Goal: Navigation & Orientation: Find specific page/section

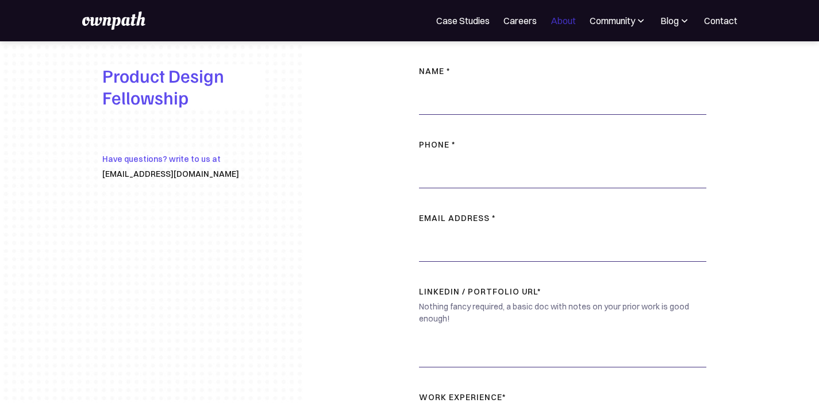
click at [559, 21] on link "About" at bounding box center [562, 21] width 25 height 14
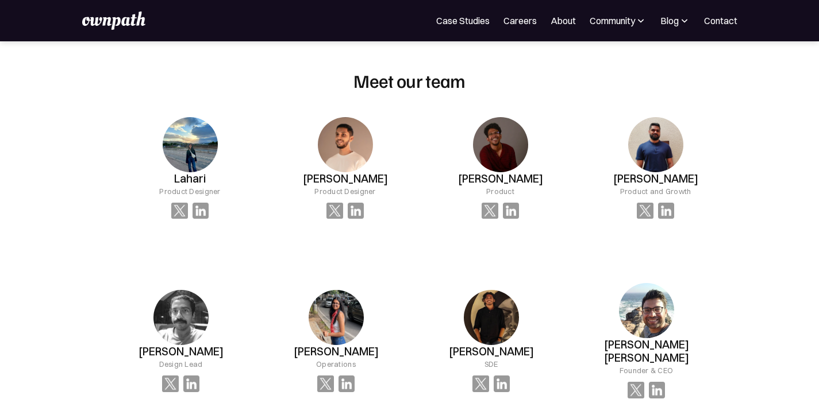
scroll to position [806, 0]
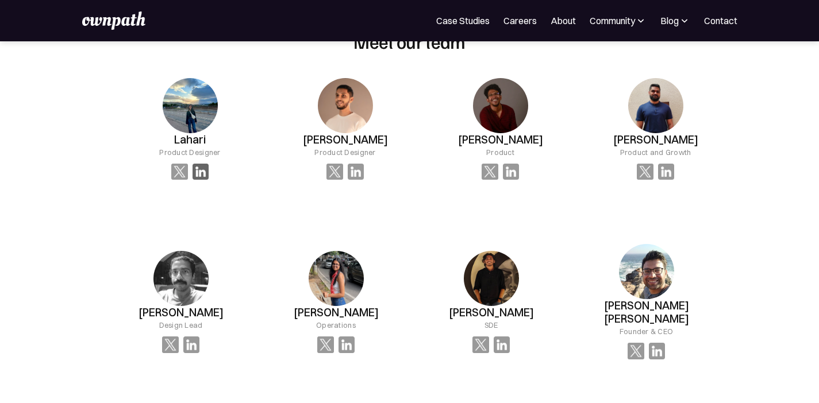
click at [209, 170] on img at bounding box center [200, 172] width 17 height 17
click at [157, 156] on div "Lahari Product Designer" at bounding box center [190, 129] width 146 height 139
click at [209, 171] on img at bounding box center [200, 172] width 17 height 17
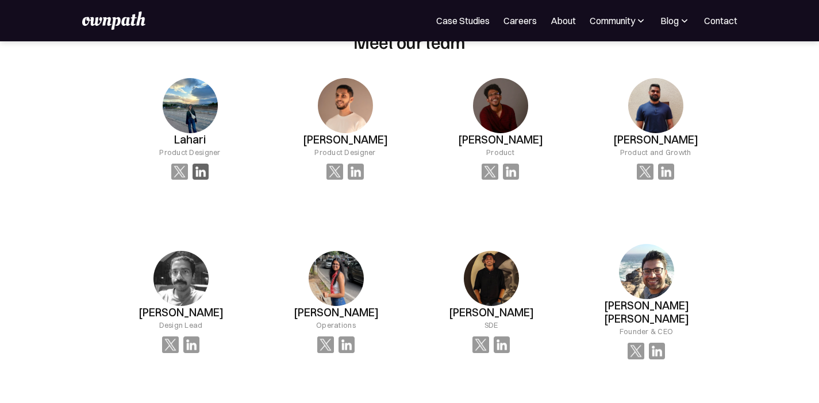
click at [209, 171] on img at bounding box center [200, 172] width 17 height 17
click at [209, 176] on img at bounding box center [200, 172] width 17 height 17
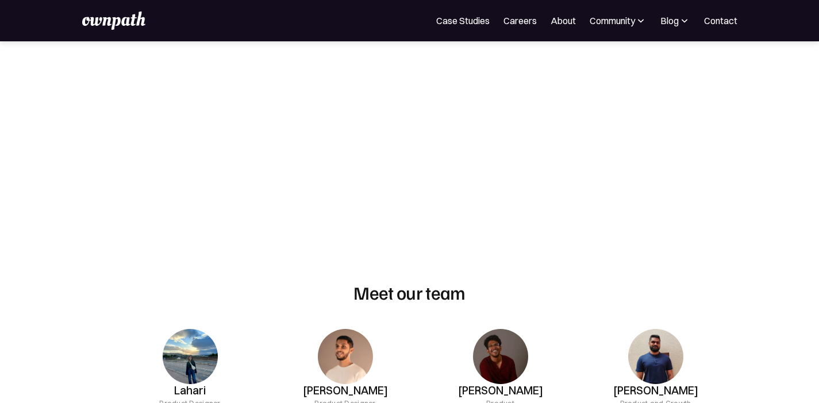
scroll to position [600, 0]
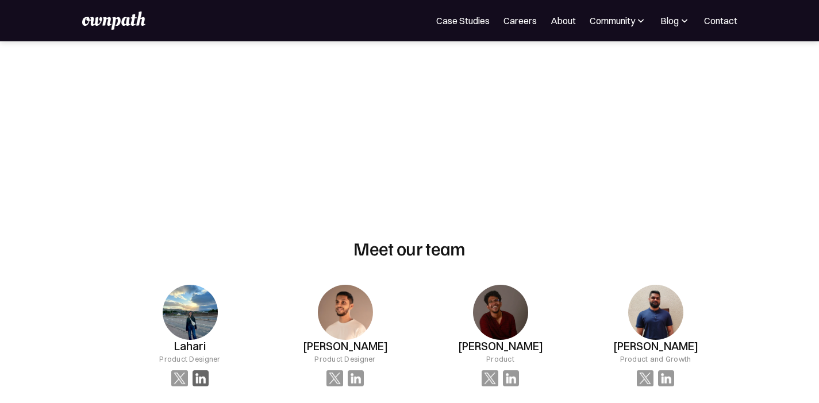
click at [209, 379] on img at bounding box center [200, 379] width 17 height 17
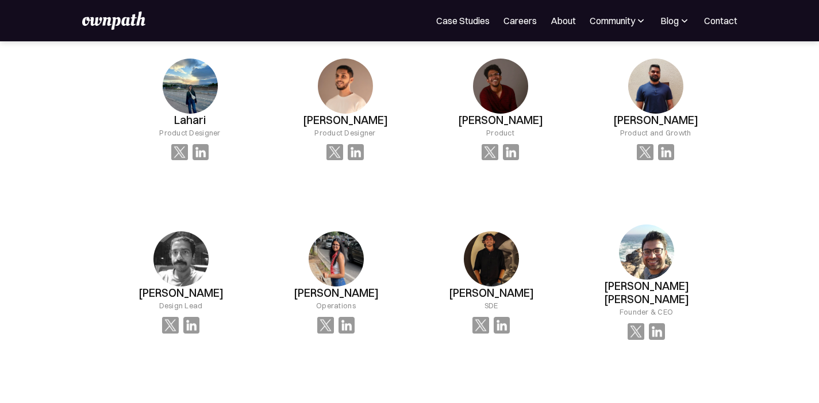
scroll to position [846, 0]
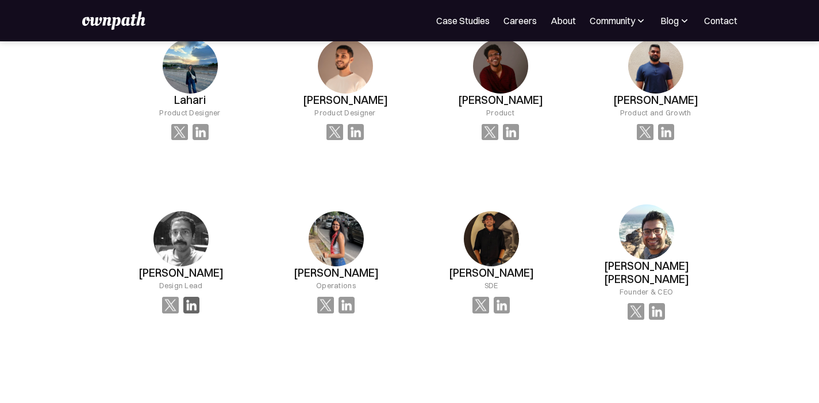
click at [209, 141] on img at bounding box center [200, 132] width 17 height 17
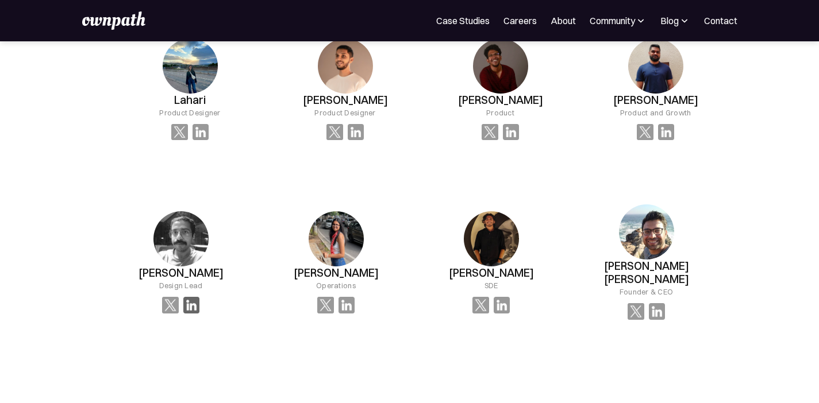
click at [209, 141] on img at bounding box center [200, 132] width 17 height 17
click at [209, 131] on img at bounding box center [200, 132] width 17 height 17
click at [364, 132] on img at bounding box center [356, 132] width 17 height 17
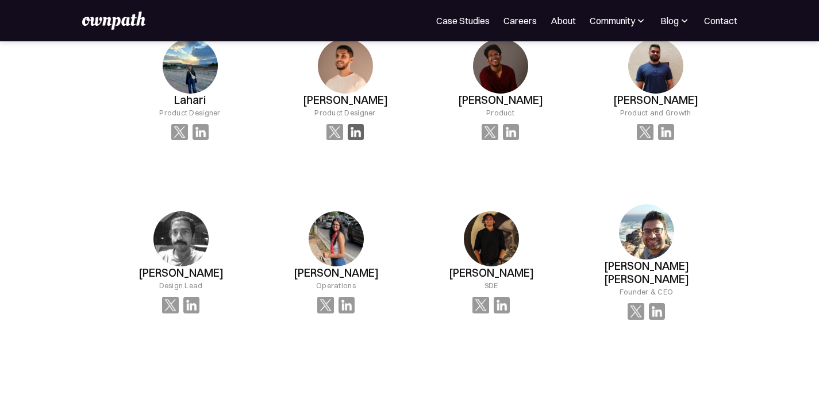
click at [364, 132] on img at bounding box center [356, 132] width 17 height 17
